Goal: Information Seeking & Learning: Learn about a topic

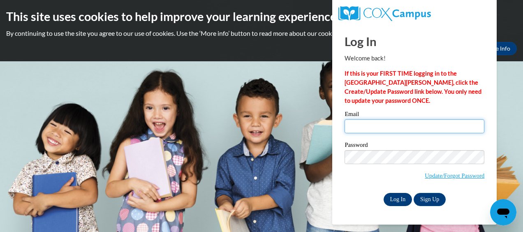
type input "rebeccaperkins40.rrp@gmail.com"
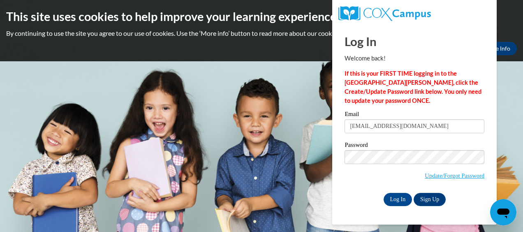
drag, startPoint x: 400, startPoint y: 193, endPoint x: 360, endPoint y: 213, distance: 44.1
click at [360, 213] on div "Log In Welcome back! If this is your FIRST TIME logging in to the NEW Cox Campu…" at bounding box center [414, 125] width 177 height 200
drag, startPoint x: 401, startPoint y: 196, endPoint x: 359, endPoint y: 201, distance: 42.3
click at [359, 201] on div "Log In Sign Up" at bounding box center [415, 199] width 140 height 13
click at [393, 196] on input "Log In" at bounding box center [398, 199] width 29 height 13
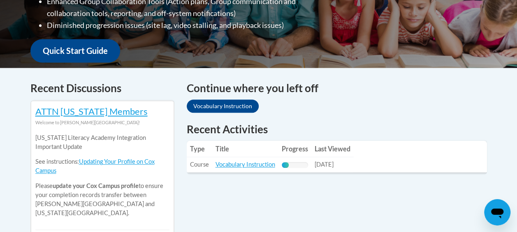
scroll to position [289, 0]
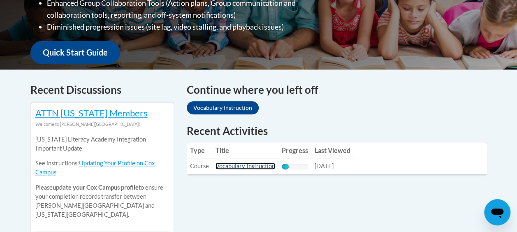
click at [232, 162] on link "Vocabulary Instruction" at bounding box center [245, 165] width 60 height 7
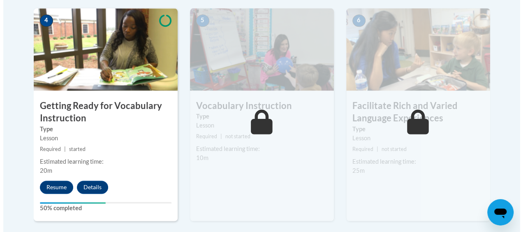
scroll to position [503, 0]
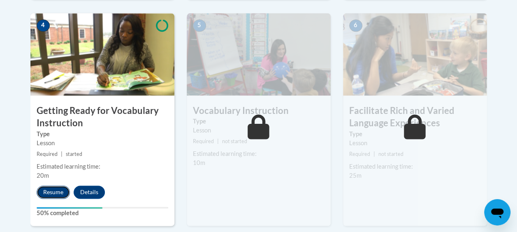
click at [54, 189] on button "Resume" at bounding box center [53, 191] width 33 height 13
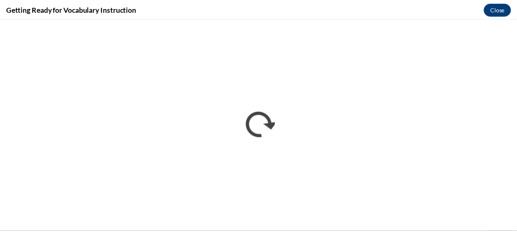
scroll to position [0, 0]
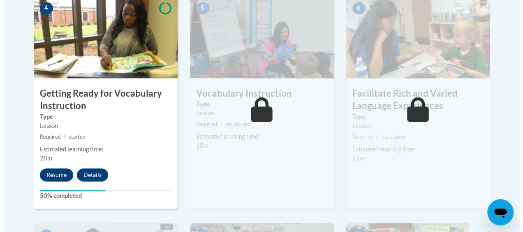
scroll to position [528, 0]
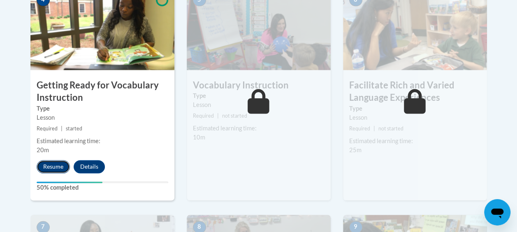
click at [56, 165] on button "Resume" at bounding box center [53, 166] width 33 height 13
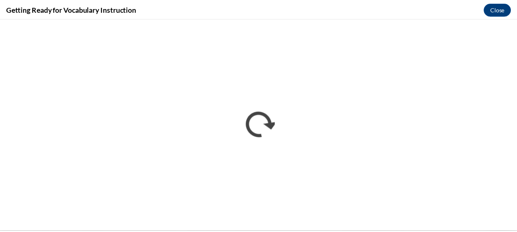
scroll to position [0, 0]
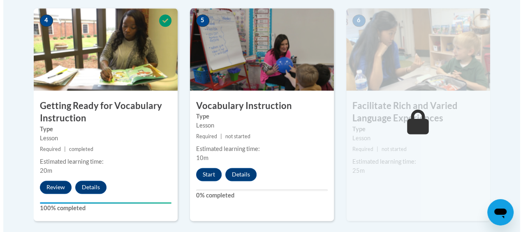
scroll to position [511, 0]
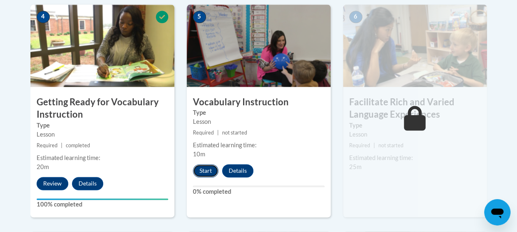
click at [208, 164] on button "Start" at bounding box center [205, 170] width 25 height 13
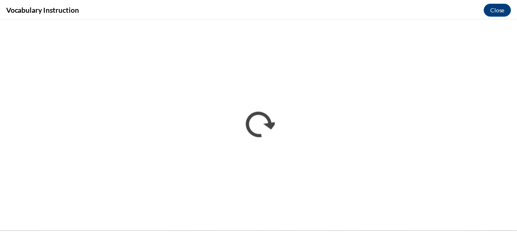
scroll to position [0, 0]
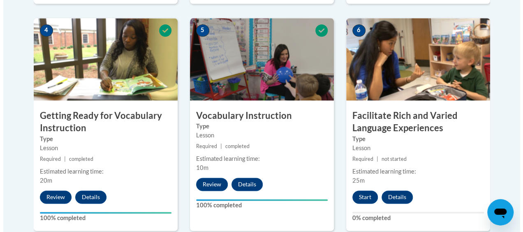
scroll to position [494, 0]
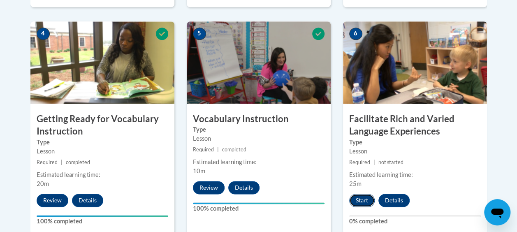
click at [360, 203] on button "Start" at bounding box center [361, 200] width 25 height 13
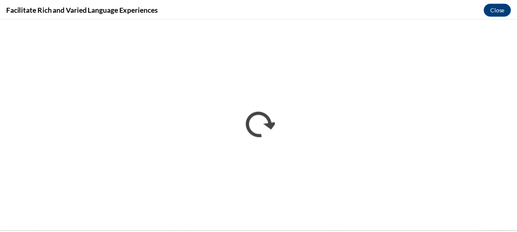
scroll to position [0, 0]
